Goal: Use online tool/utility: Utilize a website feature to perform a specific function

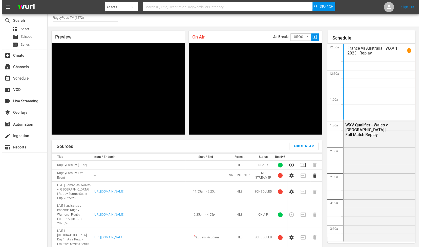
scroll to position [668, 0]
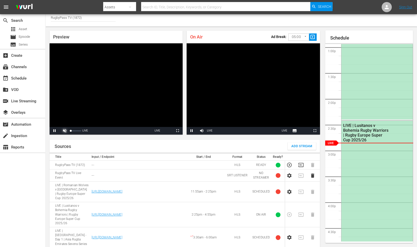
click at [65, 131] on span "Video Player" at bounding box center [65, 131] width 0 height 0
click at [299, 37] on body "menu Search By Assets Search ID, Title, Description, Keywords, or Category Sear…" at bounding box center [208, 120] width 417 height 247
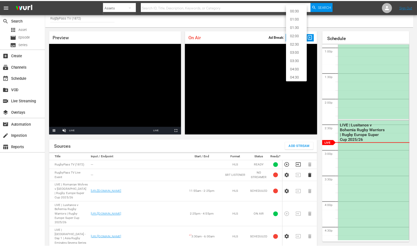
scroll to position [11, 0]
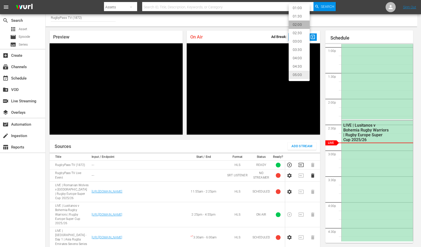
click at [301, 26] on li "02:00" at bounding box center [299, 24] width 21 height 8
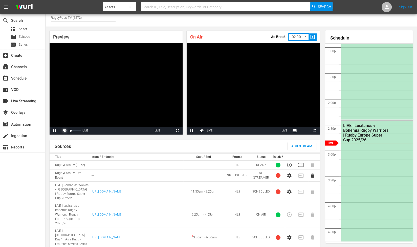
click at [65, 131] on span "Video Player" at bounding box center [65, 131] width 0 height 0
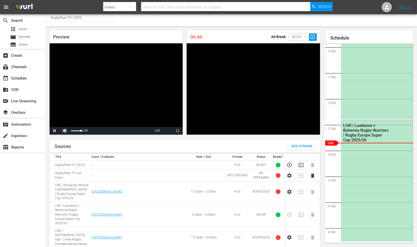
click at [65, 131] on span "Video Player" at bounding box center [65, 131] width 0 height 0
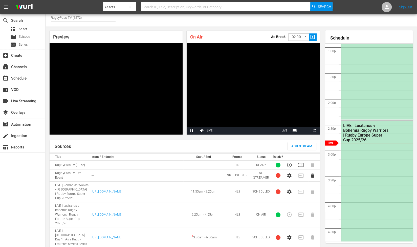
click at [301, 36] on body "menu Search By Assets Search ID, Title, Description, Keywords, or Category Sear…" at bounding box center [208, 120] width 417 height 247
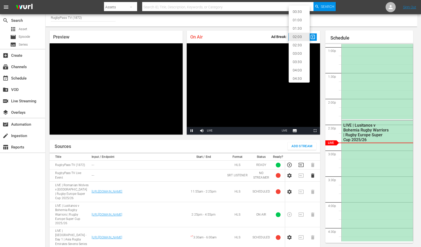
click at [301, 47] on li "02:30" at bounding box center [299, 45] width 21 height 8
type input "150"
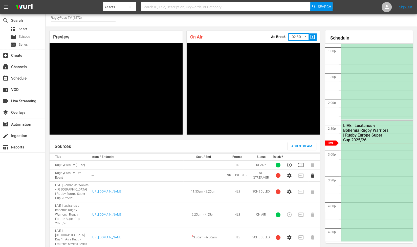
click at [315, 38] on span "slideshow_sharp" at bounding box center [313, 37] width 6 height 6
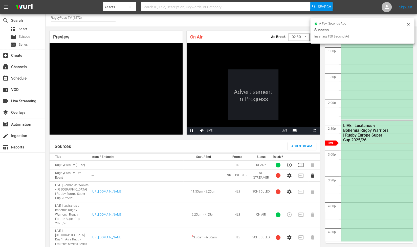
drag, startPoint x: 301, startPoint y: 161, endPoint x: 287, endPoint y: 161, distance: 13.2
click at [300, 162] on icon "button" at bounding box center [301, 165] width 6 height 6
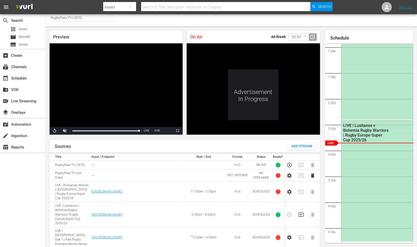
click at [287, 162] on icon "button" at bounding box center [290, 165] width 6 height 6
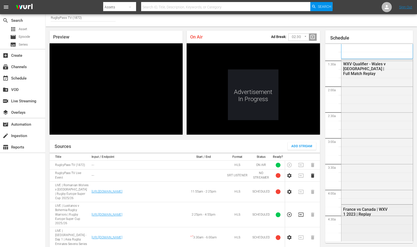
scroll to position [5, 0]
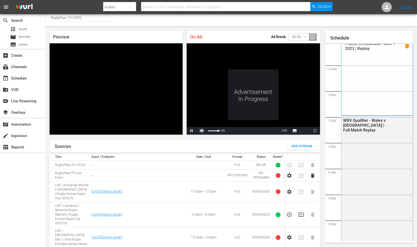
click at [202, 131] on span "Video Player" at bounding box center [202, 131] width 0 height 0
